Goal: Find specific page/section: Find specific page/section

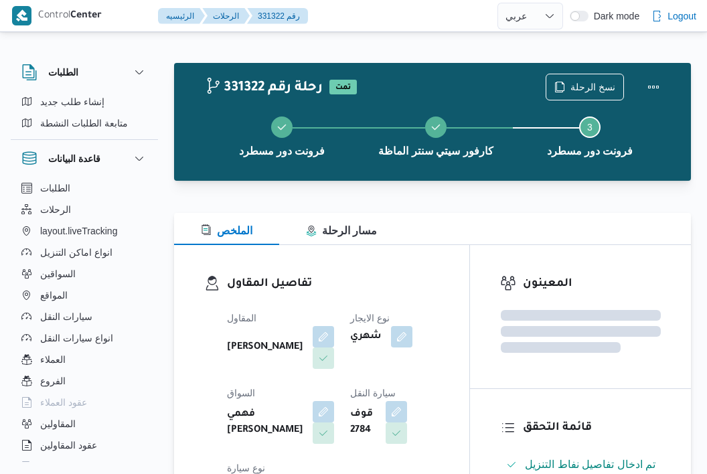
select select "ar"
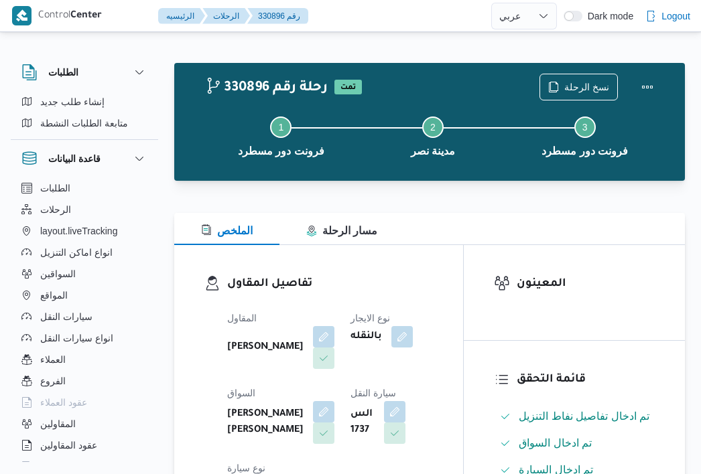
select select "ar"
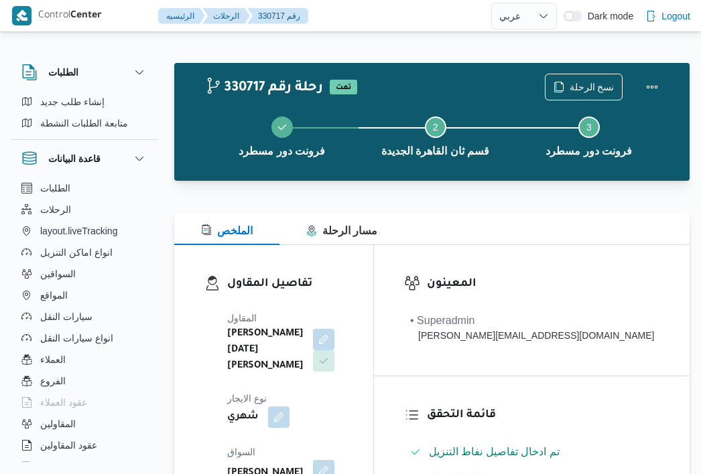
select select "ar"
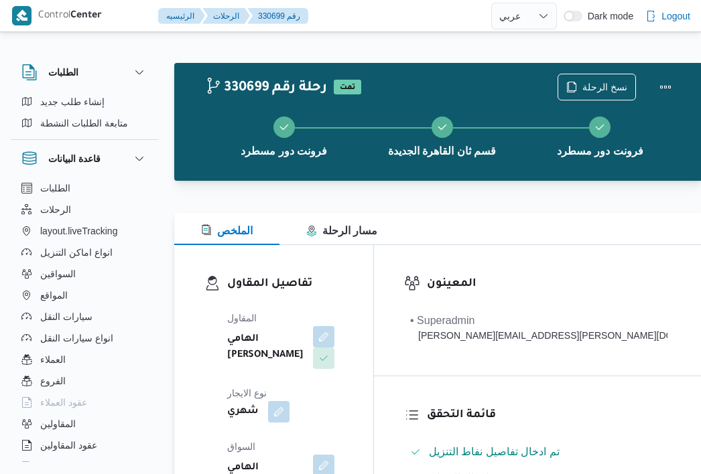
select select "ar"
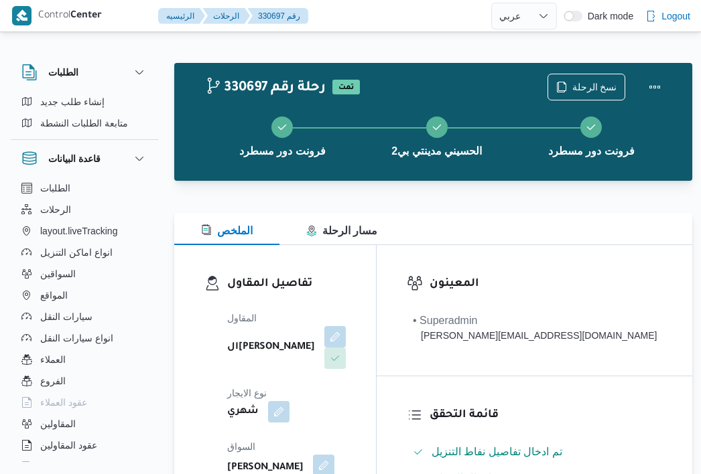
select select "ar"
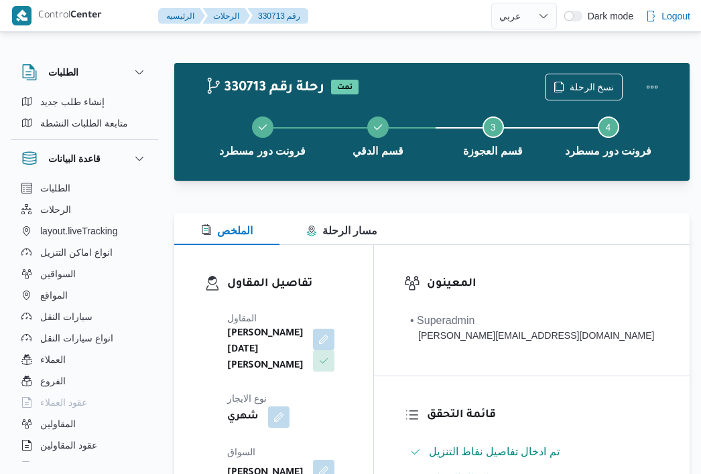
select select "ar"
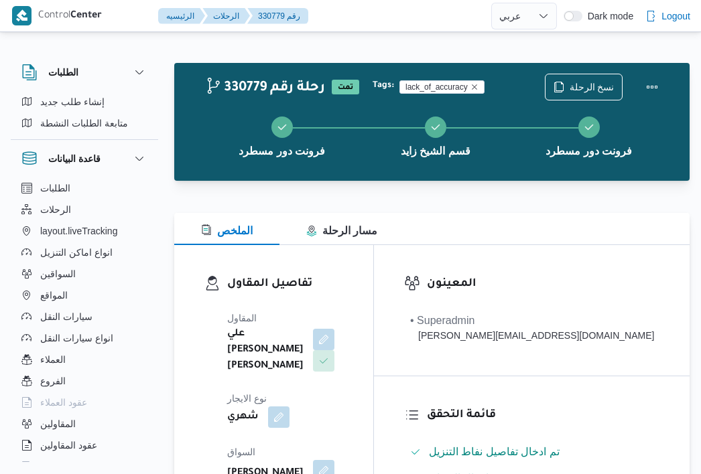
select select "ar"
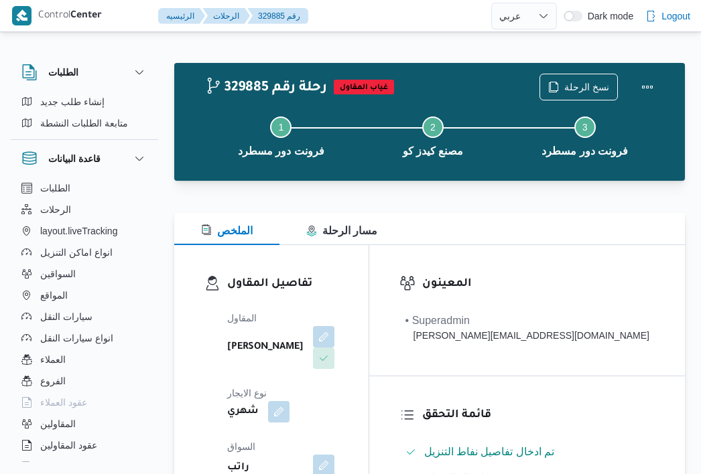
select select "ar"
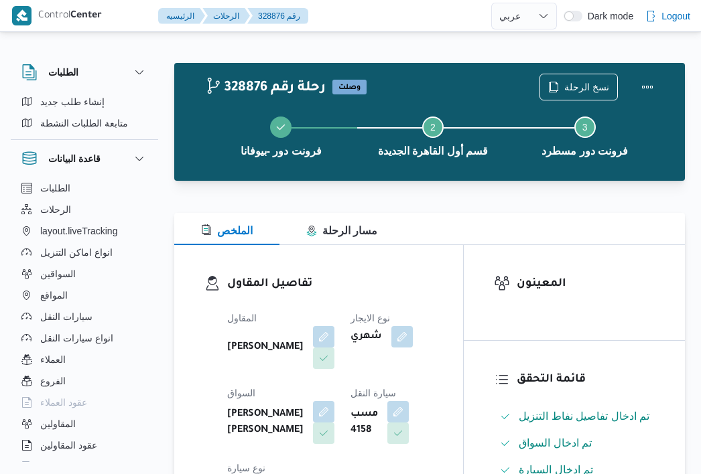
select select "ar"
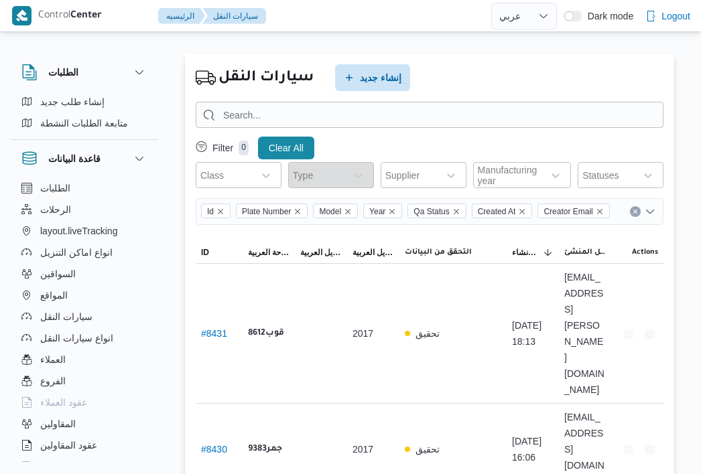
select select "ar"
